Goal: Information Seeking & Learning: Learn about a topic

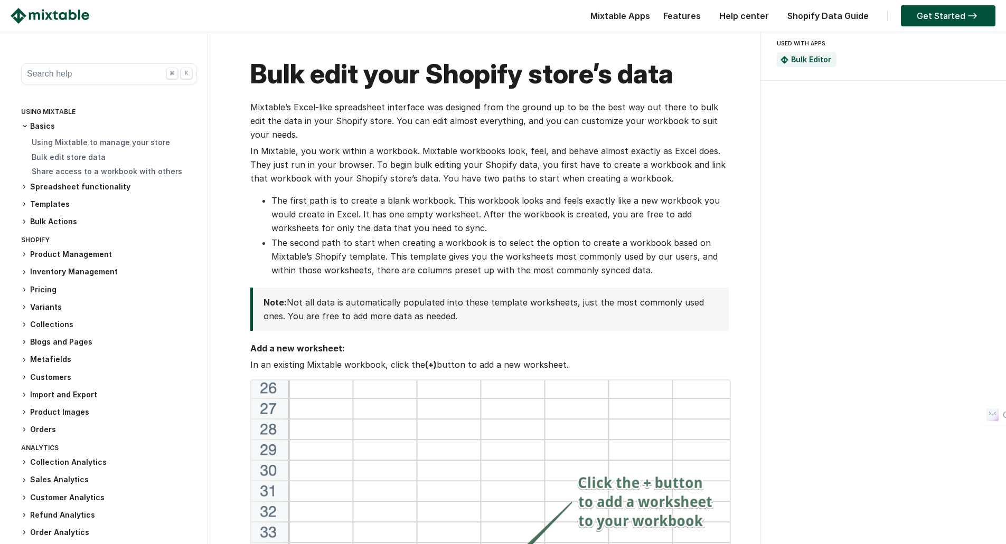
click at [28, 290] on h3 "Pricing" at bounding box center [109, 290] width 176 height 11
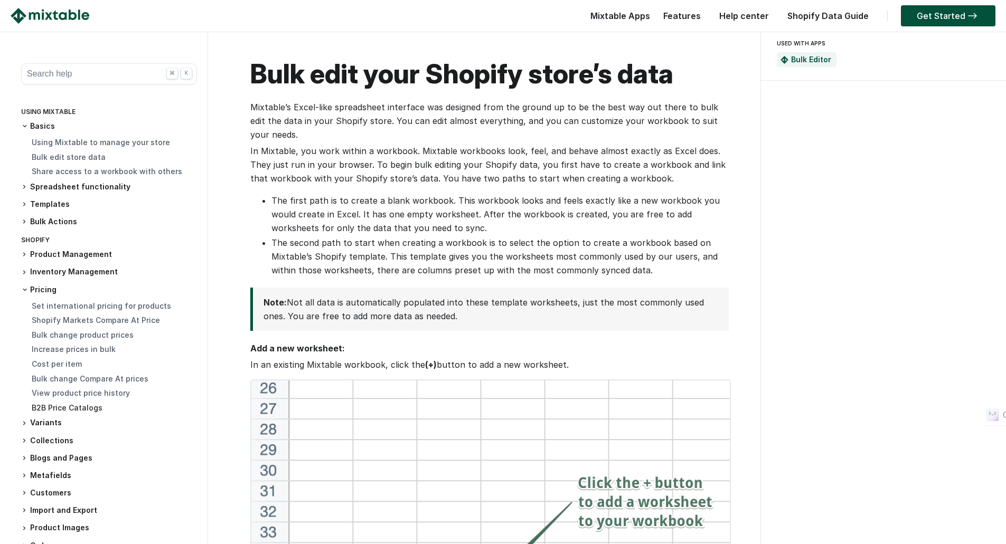
click at [61, 410] on link "B2B Price Catalogs" at bounding box center [67, 407] width 71 height 9
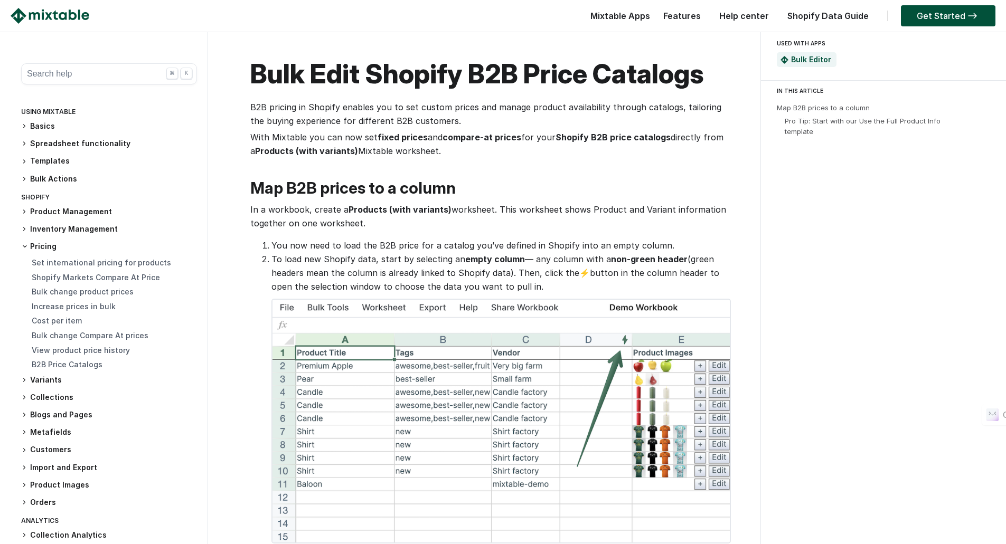
click at [88, 81] on button "Search help ⌘ K" at bounding box center [109, 73] width 176 height 21
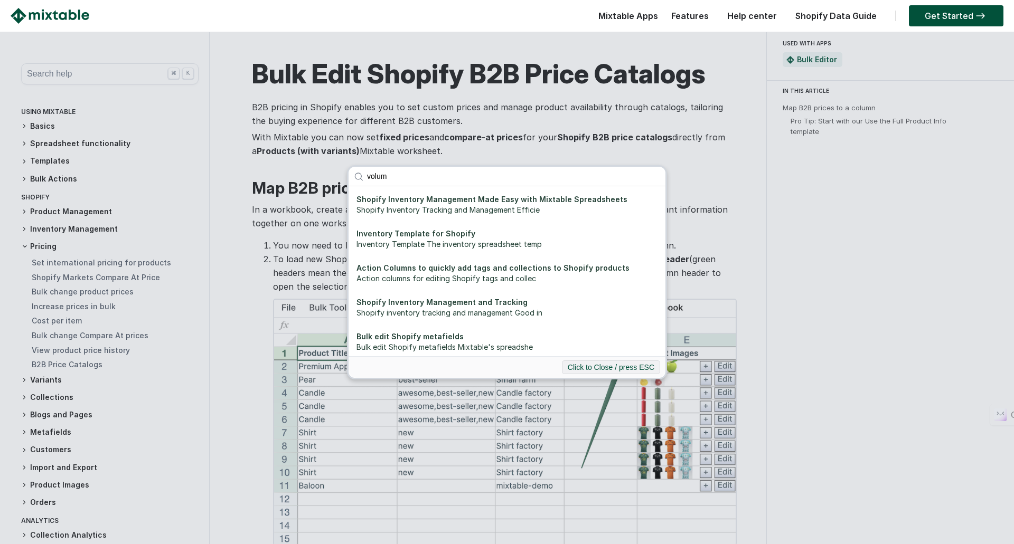
type input "volume"
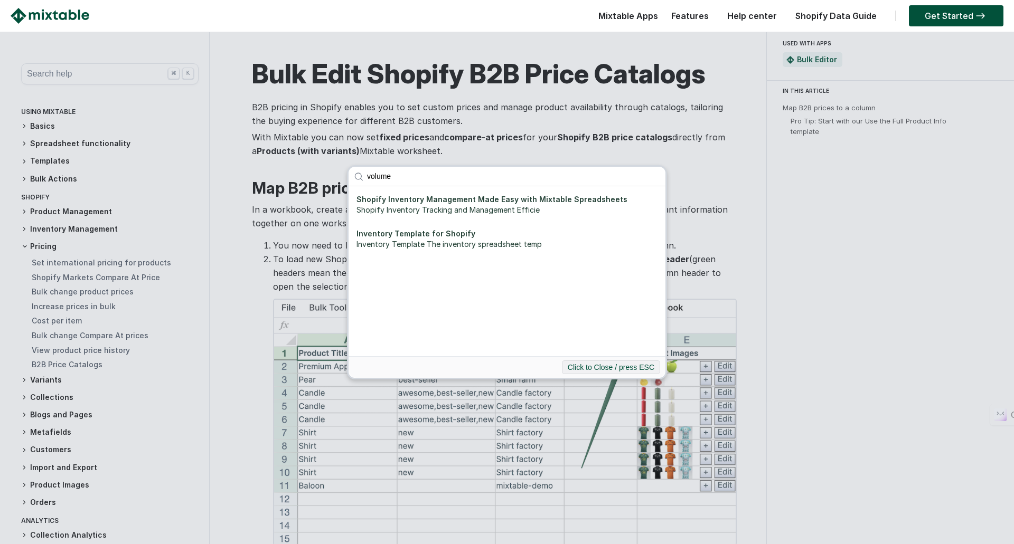
click at [655, 174] on input "volume" at bounding box center [514, 176] width 304 height 19
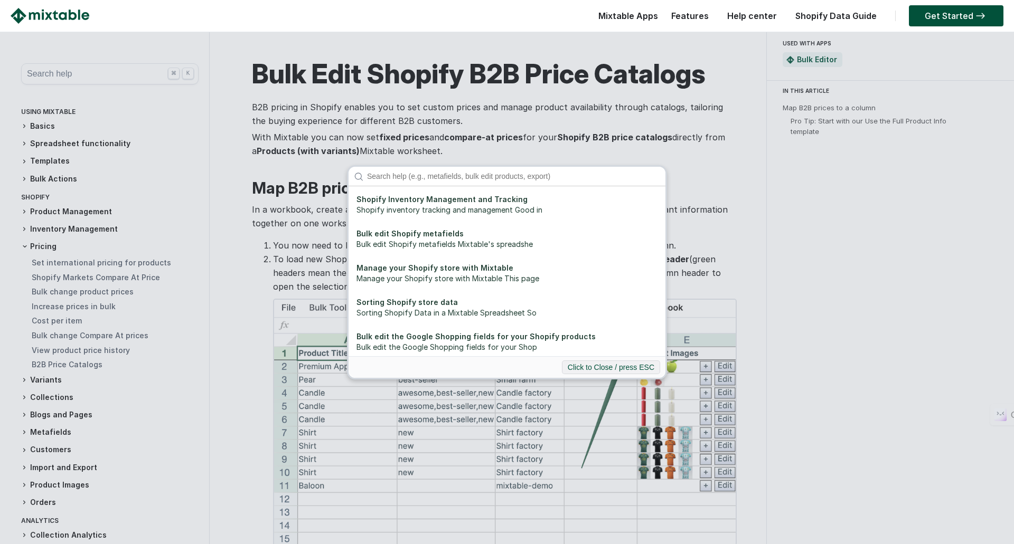
click at [701, 117] on div "Shopify Inventory Management and Tracking Shopify inventory tracking and manage…" at bounding box center [507, 272] width 1014 height 544
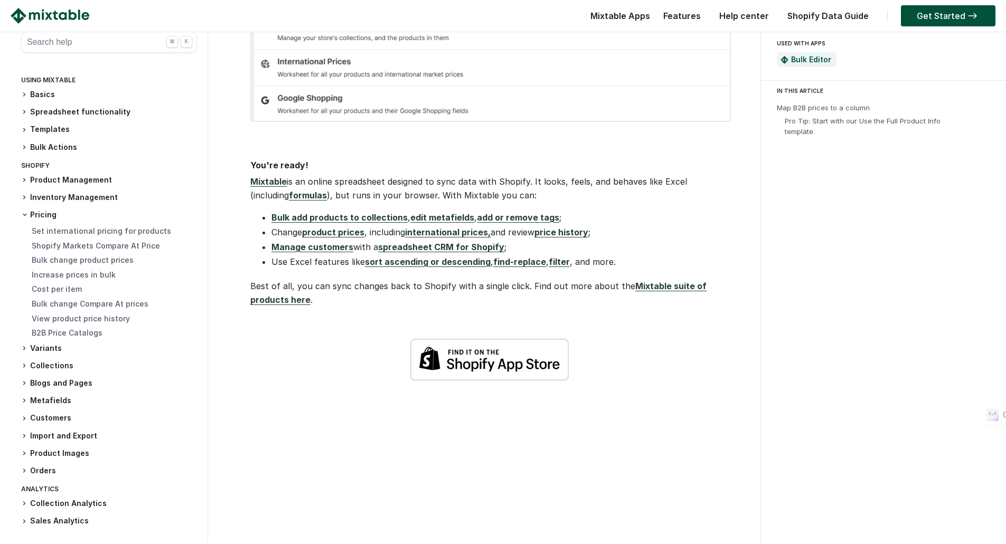
scroll to position [1366, 0]
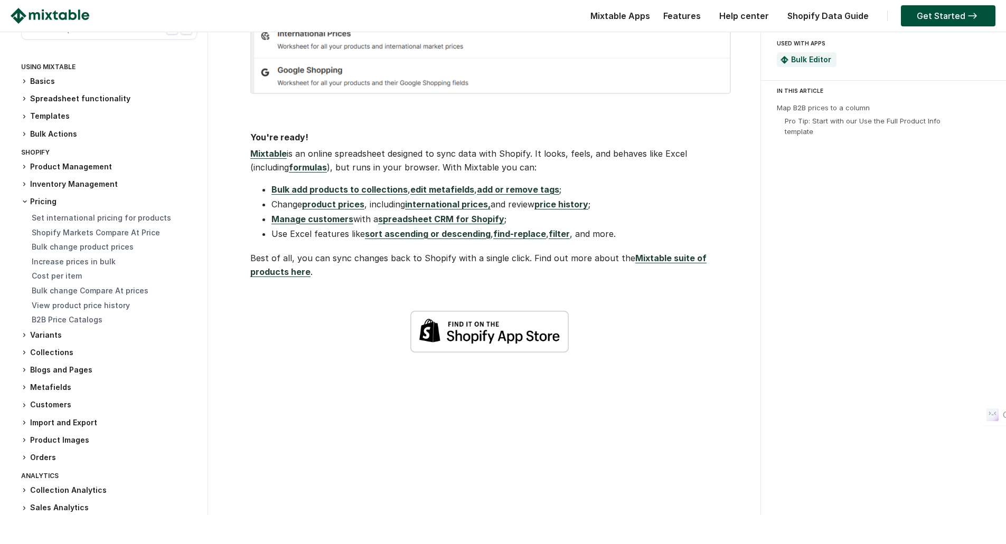
click at [25, 337] on icon at bounding box center [24, 335] width 6 height 6
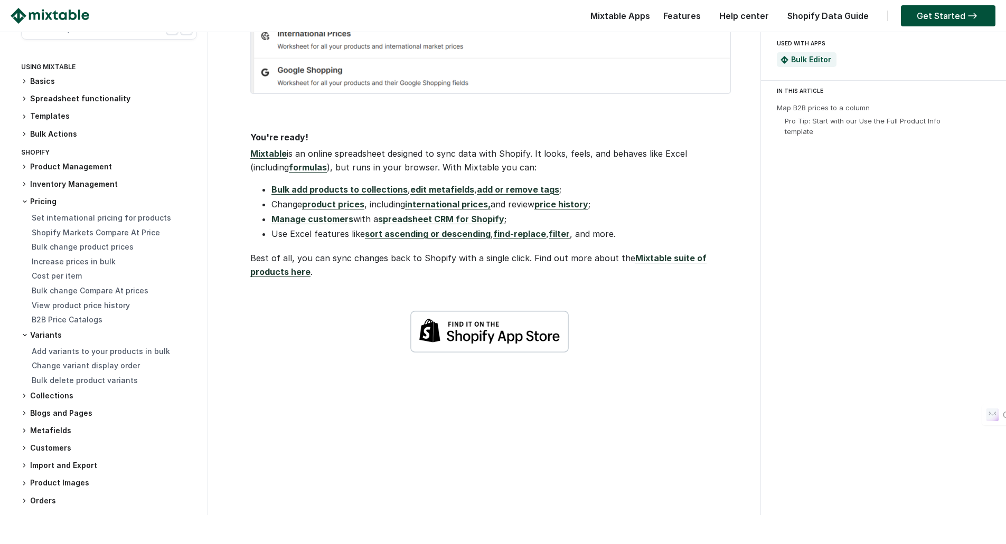
scroll to position [1, 0]
click at [26, 115] on icon at bounding box center [24, 116] width 6 height 6
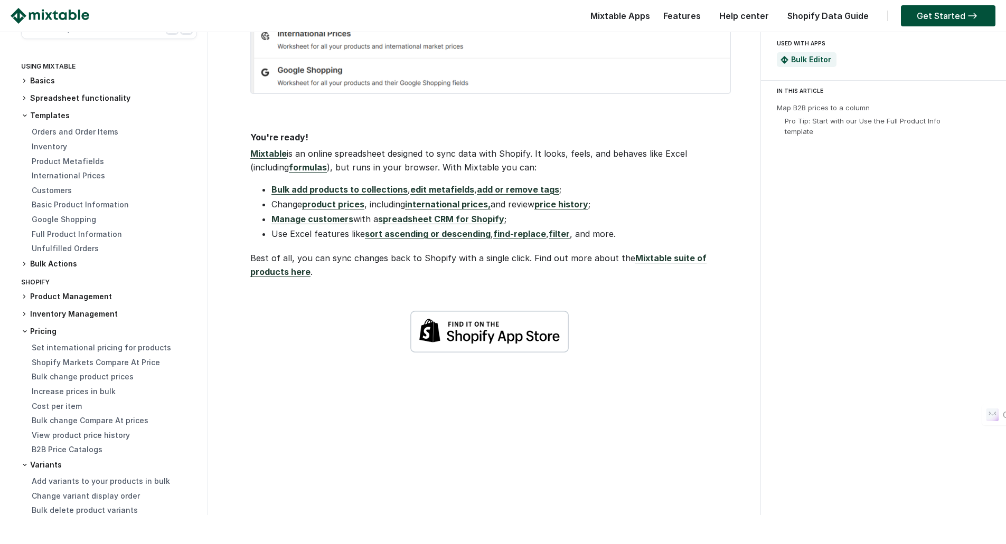
click at [461, 208] on link "international prices," at bounding box center [448, 204] width 86 height 11
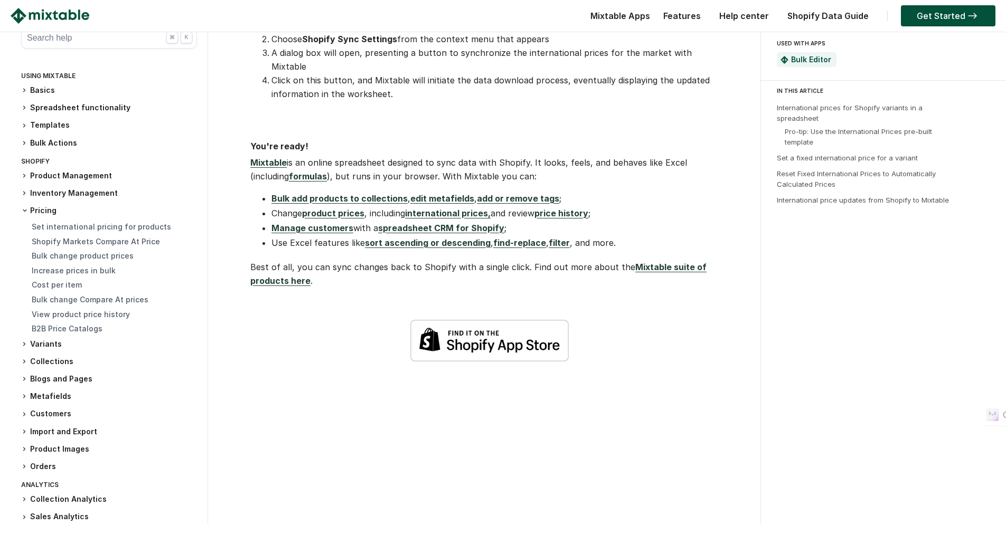
scroll to position [1677, 0]
click at [745, 15] on link "Help center" at bounding box center [744, 16] width 60 height 11
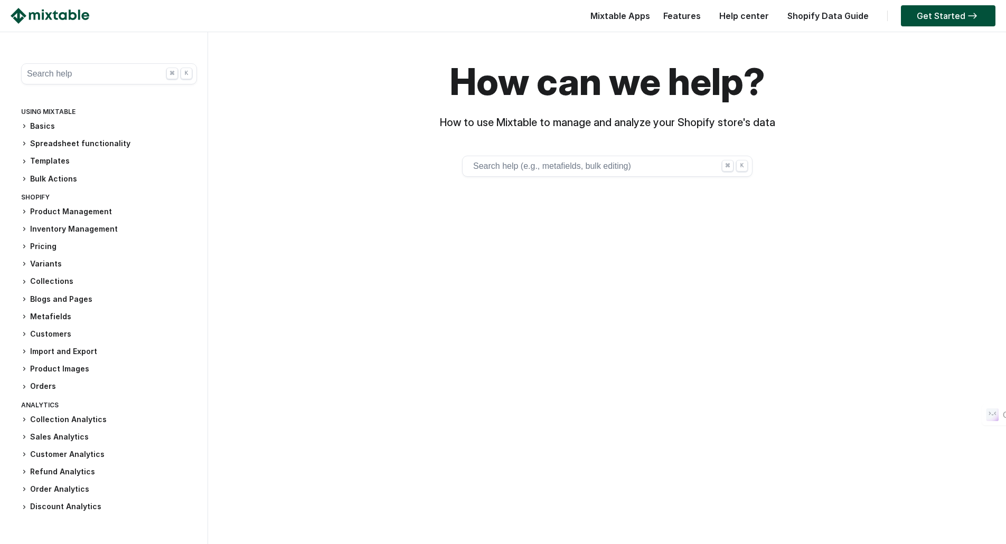
click at [619, 161] on button "Search help (e.g., metafields, bulk editing) ⌘ K" at bounding box center [607, 166] width 290 height 21
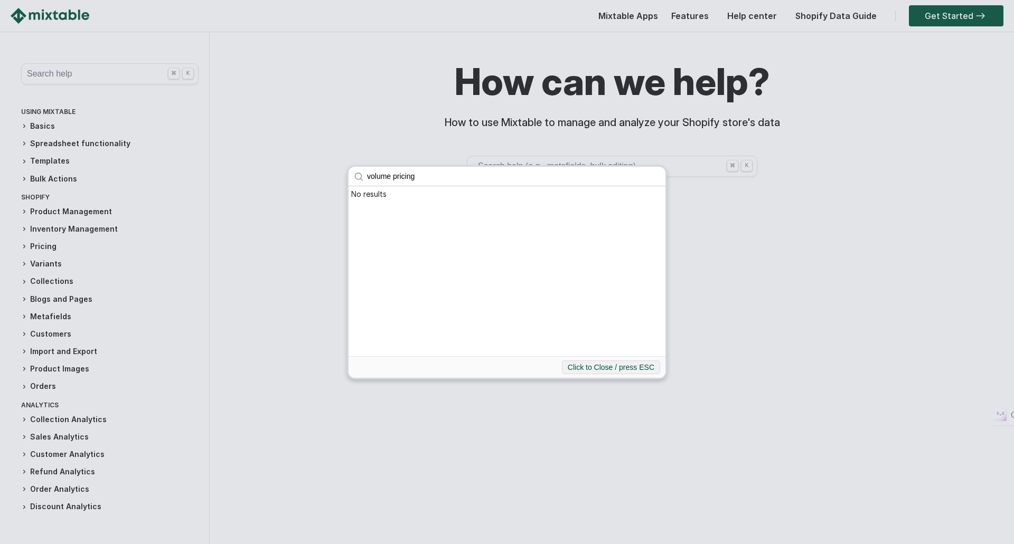
type input "volume pricing"
click button "submit" at bounding box center [0, 0] width 0 height 0
click at [657, 175] on input "volume pricing" at bounding box center [514, 176] width 304 height 19
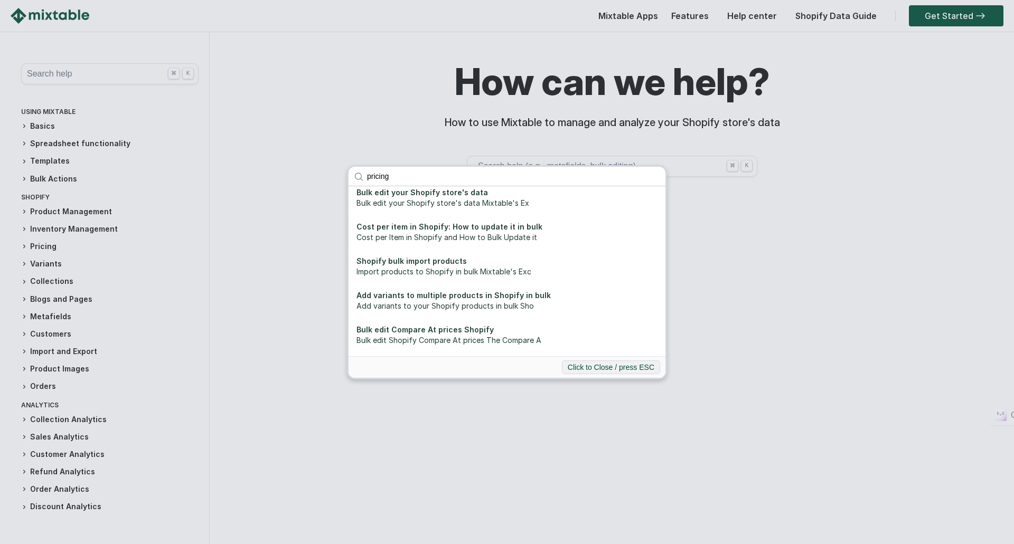
scroll to position [75, 0]
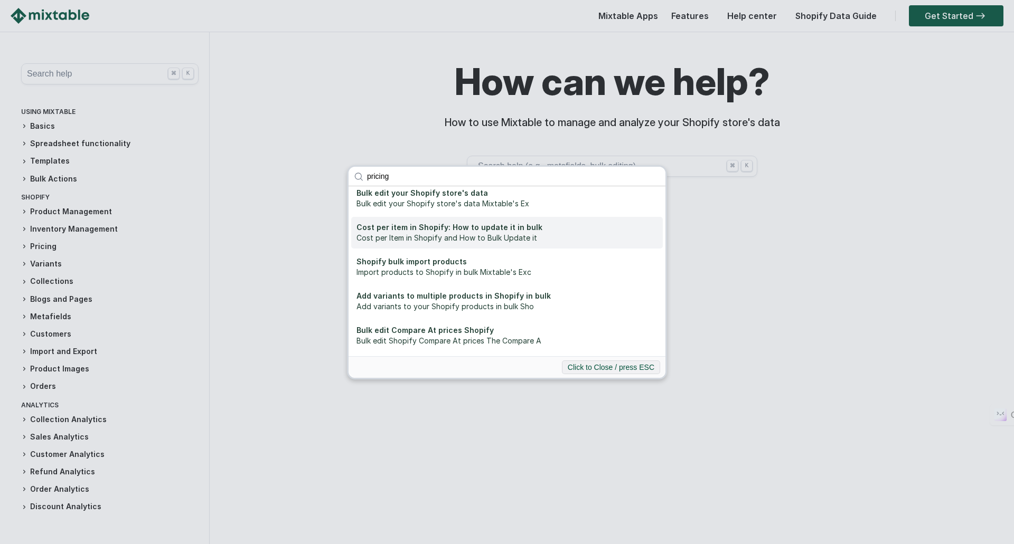
type input "pricing"
click at [548, 235] on div "Cost per Item in Shopify and How to Bulk Update it" at bounding box center [506, 238] width 301 height 11
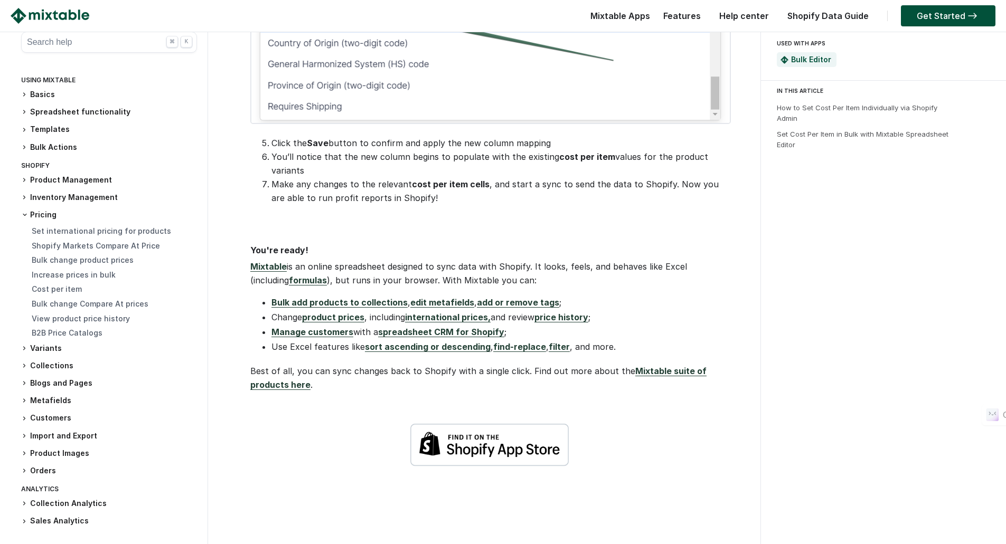
scroll to position [1303, 0]
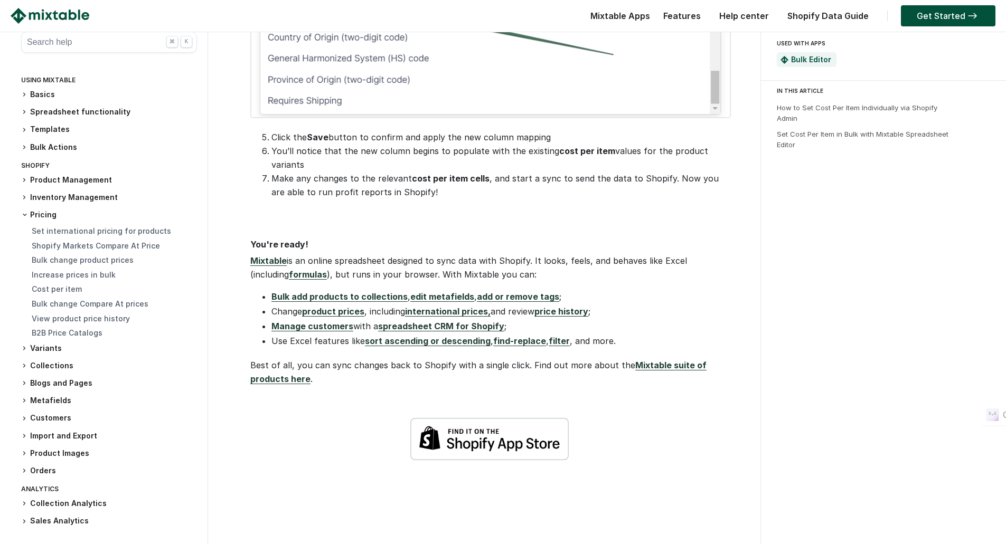
click at [672, 360] on link "Mixtable suite of products here" at bounding box center [478, 372] width 456 height 24
click at [831, 17] on link "Shopify Data Guide" at bounding box center [828, 16] width 92 height 11
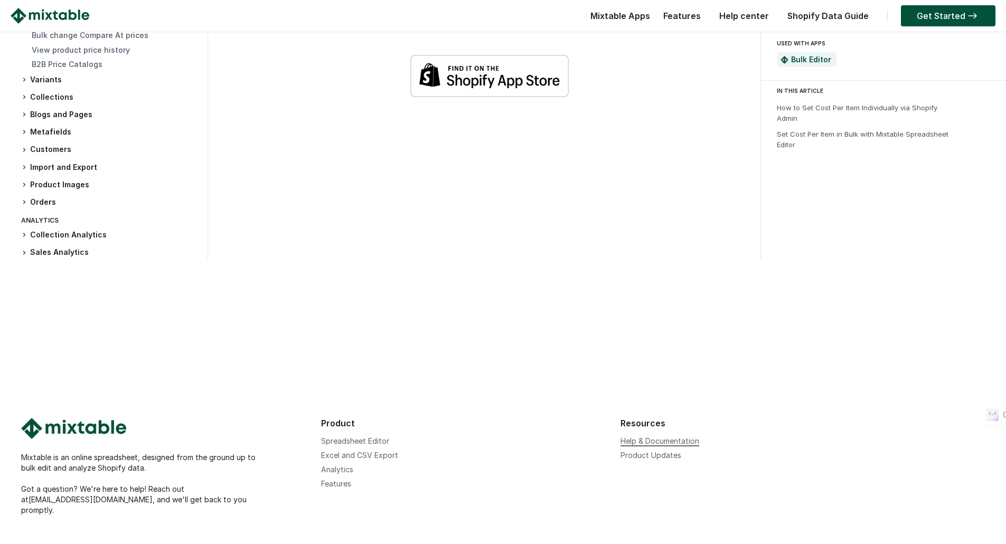
click at [674, 437] on link "Help & Documentation" at bounding box center [659, 441] width 79 height 9
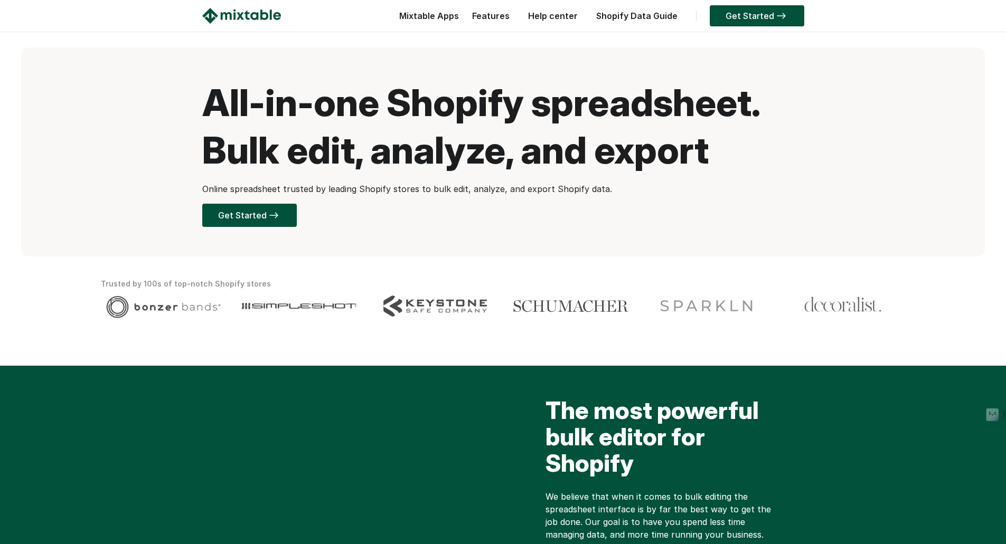
click at [249, 211] on link "Get Started" at bounding box center [249, 215] width 95 height 23
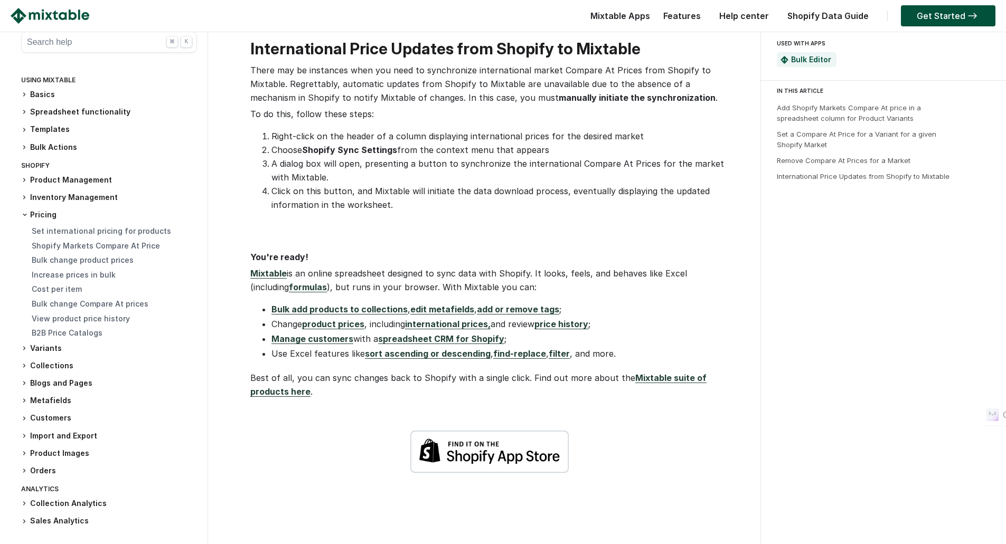
scroll to position [1393, 0]
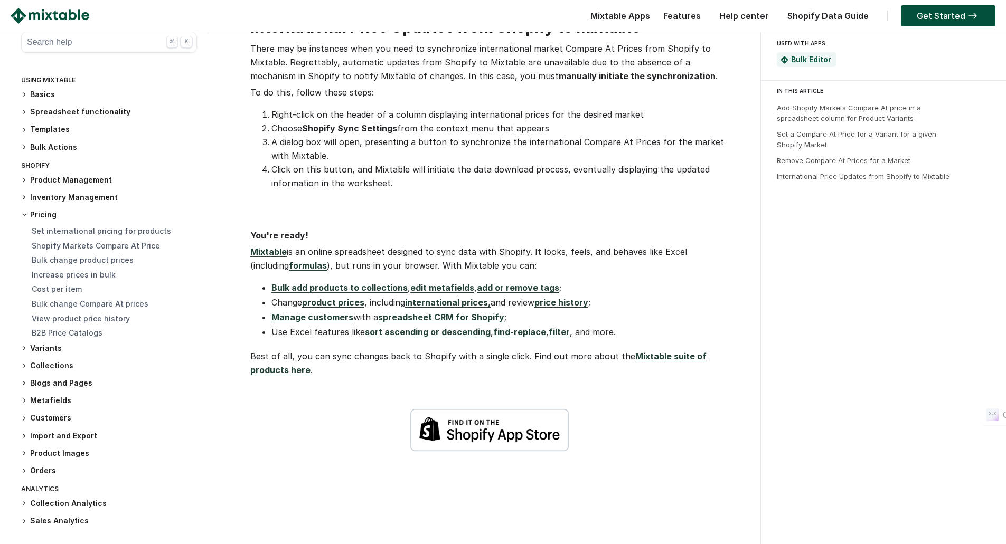
click at [346, 308] on link "product prices" at bounding box center [333, 302] width 62 height 11
